Goal: Task Accomplishment & Management: Manage account settings

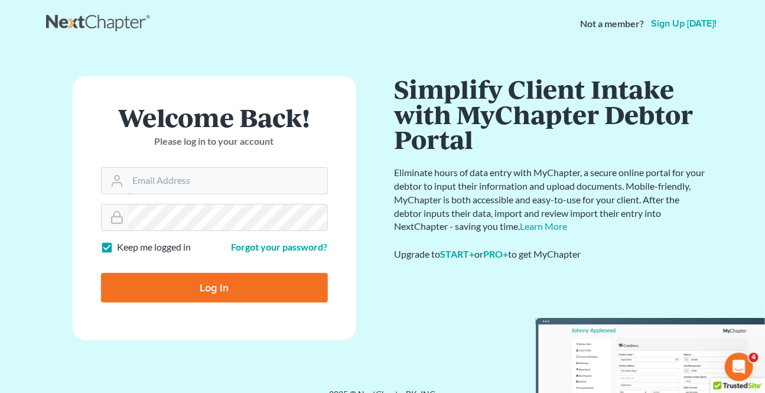
type input "kwilliams@klplawfirm.net"
drag, startPoint x: 226, startPoint y: 259, endPoint x: 201, endPoint y: 291, distance: 40.4
click at [225, 261] on form "Welcome Back! Please log in to your account Email Address kwilliams@klplawfirm.…" at bounding box center [215, 208] width 284 height 264
click at [201, 291] on input "Log In" at bounding box center [214, 288] width 227 height 30
type input "Thinking..."
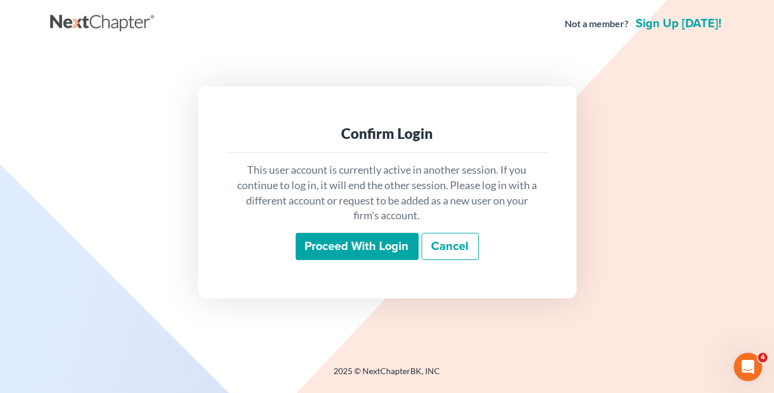
click at [304, 251] on input "Proceed with login" at bounding box center [356, 246] width 123 height 27
